Goal: Check status: Check status

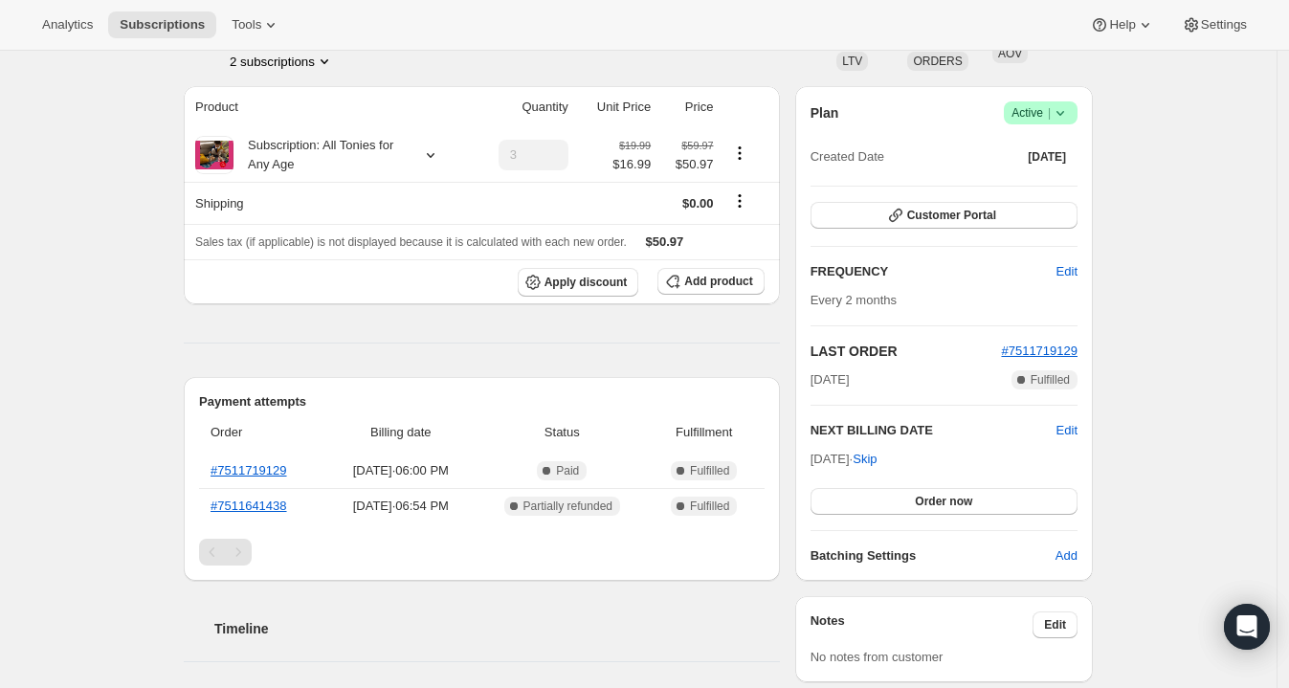
scroll to position [177, 0]
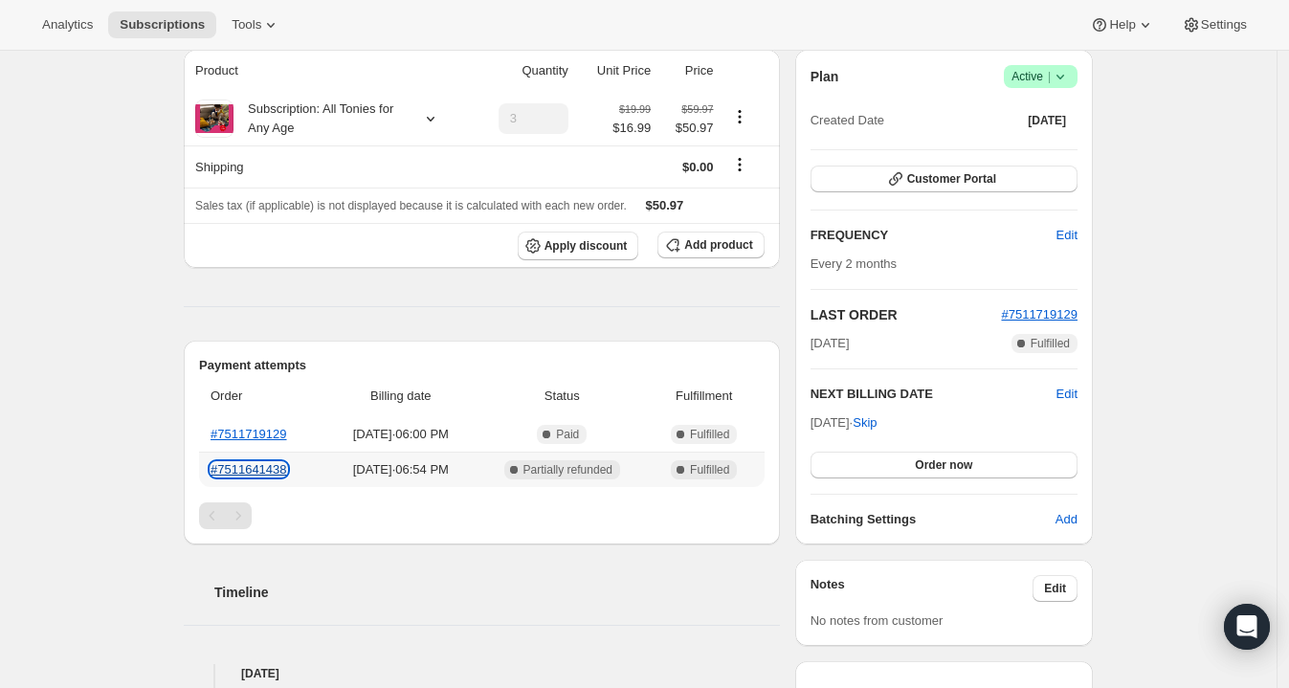
click at [270, 463] on link "#7511641438" at bounding box center [249, 469] width 77 height 14
click at [262, 428] on link "#7511719129" at bounding box center [249, 434] width 77 height 14
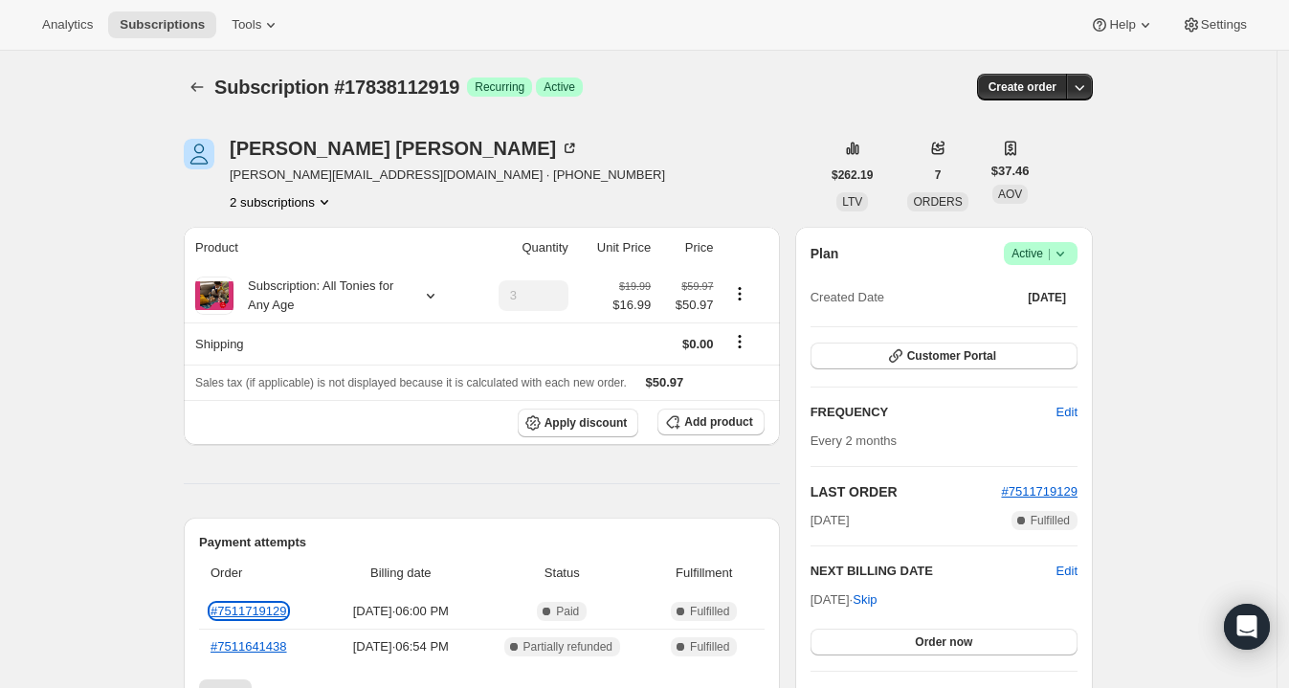
scroll to position [146, 0]
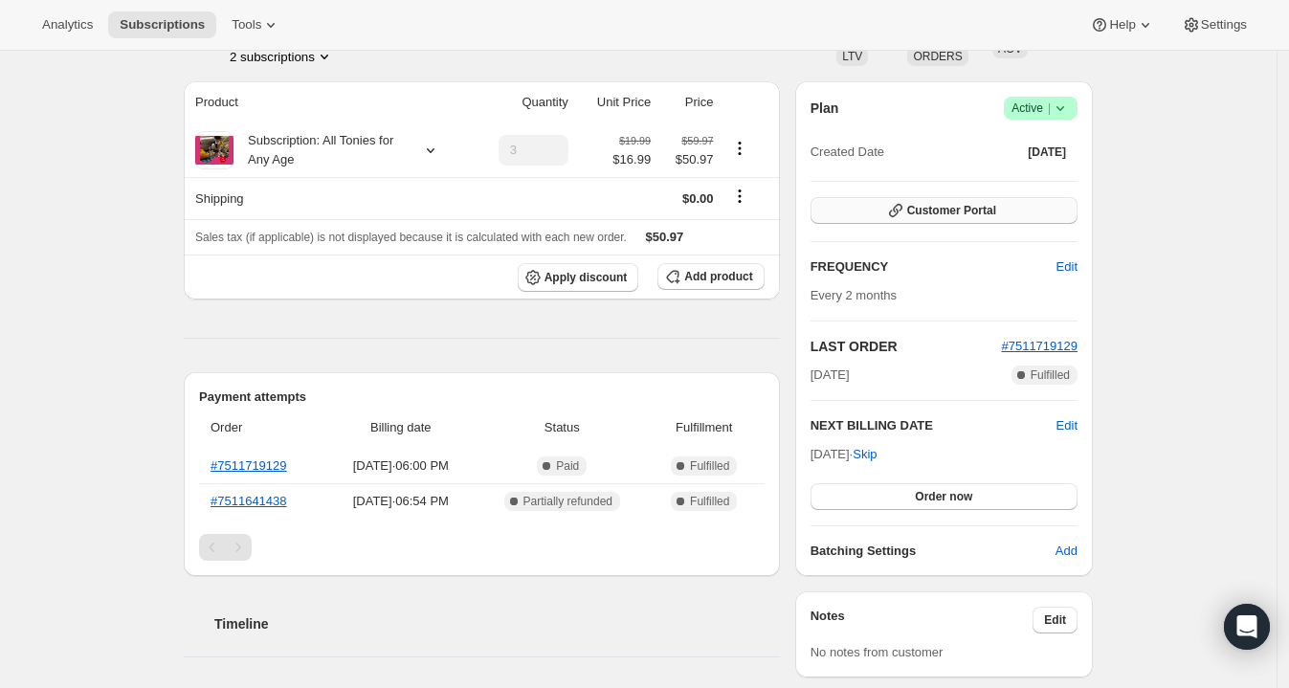
click at [957, 204] on span "Customer Portal" at bounding box center [952, 210] width 89 height 15
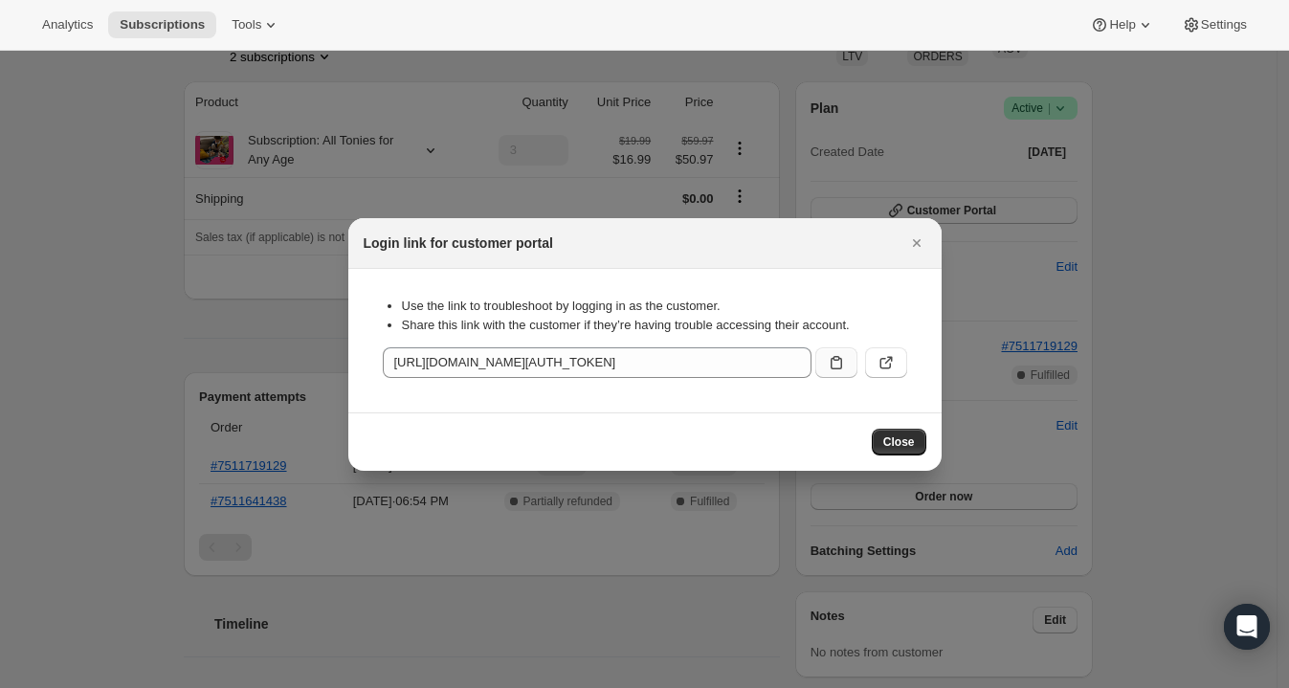
click at [840, 357] on icon ":rc1:" at bounding box center [836, 362] width 19 height 19
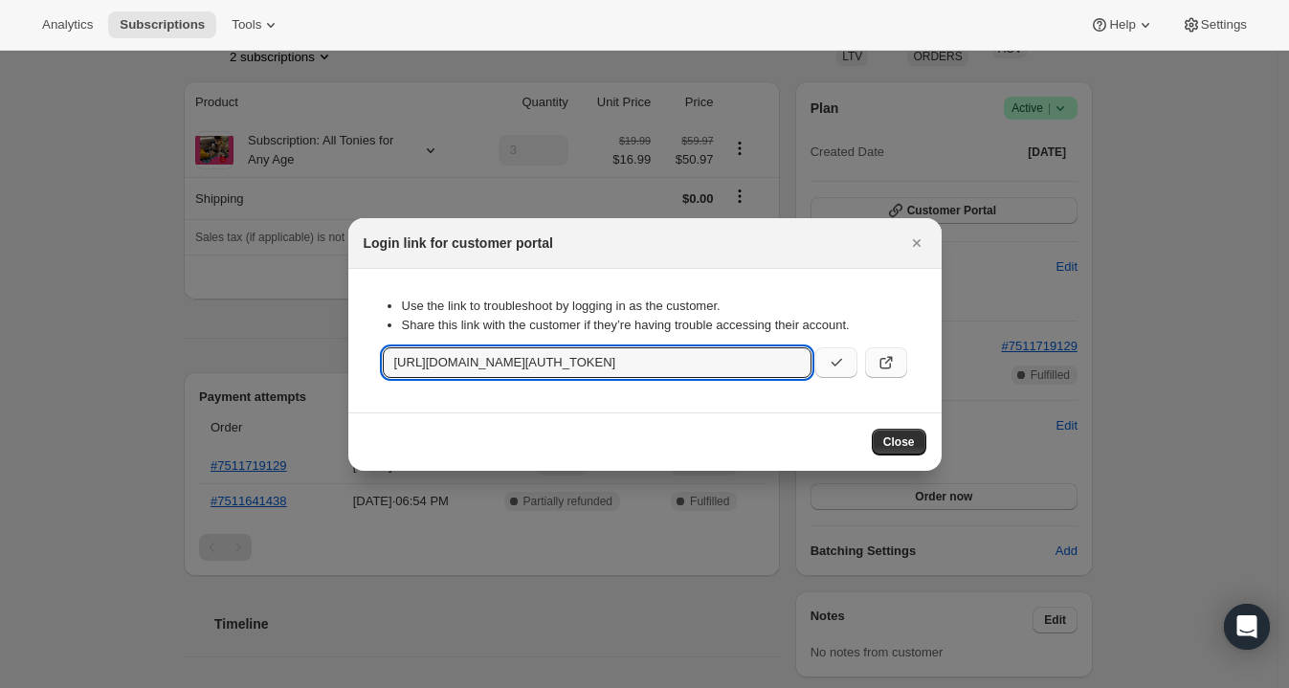
click at [885, 358] on icon ":rc1:" at bounding box center [886, 362] width 19 height 19
